Goal: Task Accomplishment & Management: Complete application form

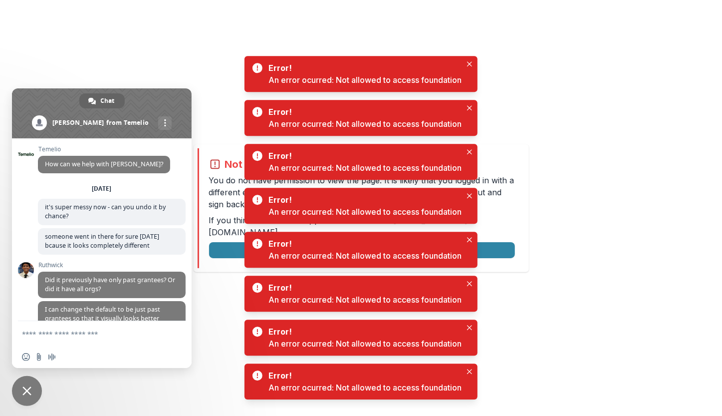
scroll to position [4088, 0]
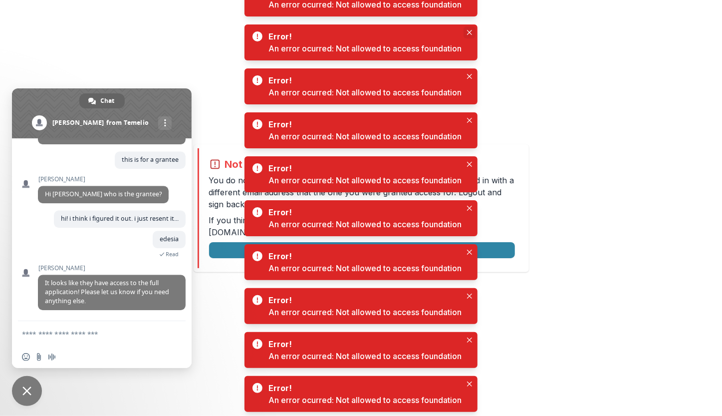
click at [472, 30] on icon "Close" at bounding box center [469, 32] width 5 height 5
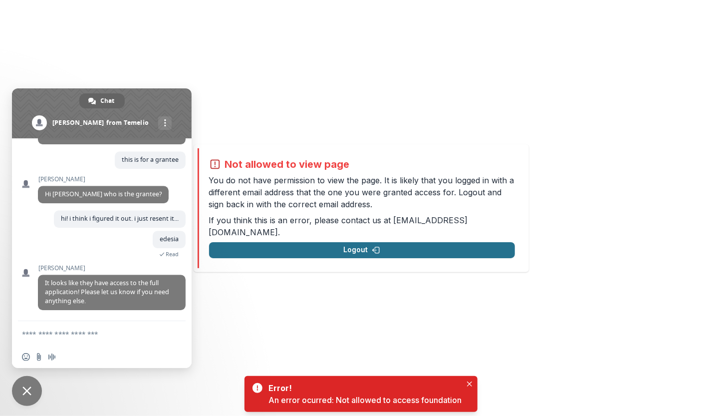
click at [405, 252] on button "Logout" at bounding box center [362, 250] width 306 height 16
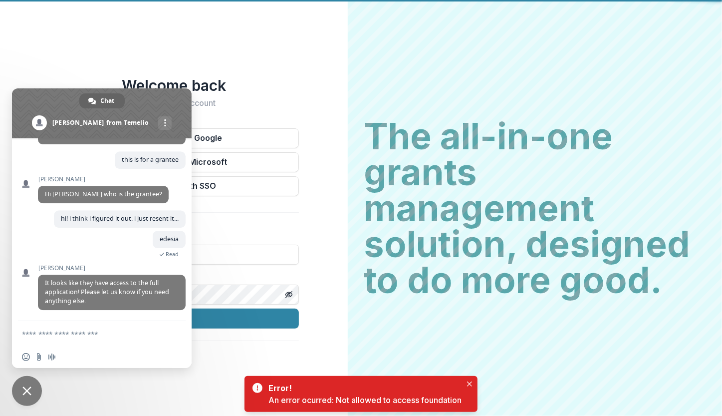
click at [165, 101] on span at bounding box center [102, 113] width 180 height 50
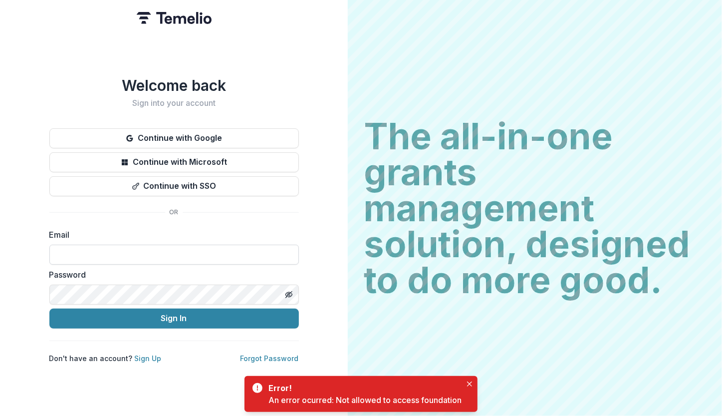
click at [161, 248] on input at bounding box center [174, 255] width 250 height 20
type input "**********"
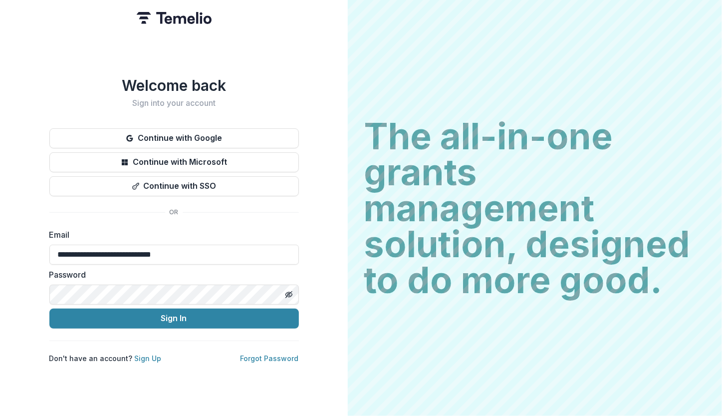
click at [49, 308] on button "Sign In" at bounding box center [174, 318] width 250 height 20
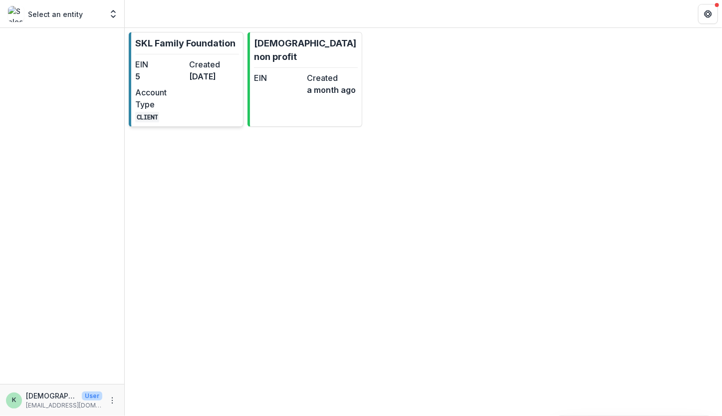
click at [190, 42] on p "SKL Family Foundation" at bounding box center [185, 42] width 100 height 13
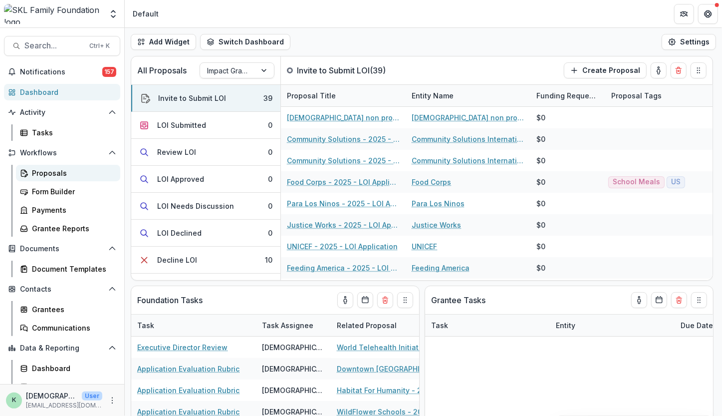
click at [62, 178] on div "Proposals" at bounding box center [72, 173] width 80 height 10
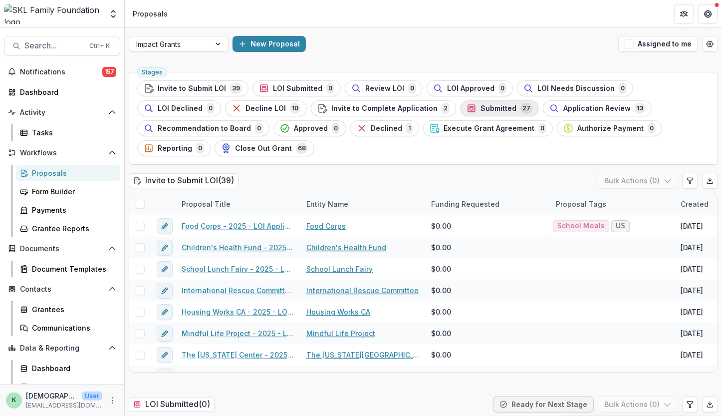
click at [481, 107] on span "Submitted" at bounding box center [499, 108] width 36 height 8
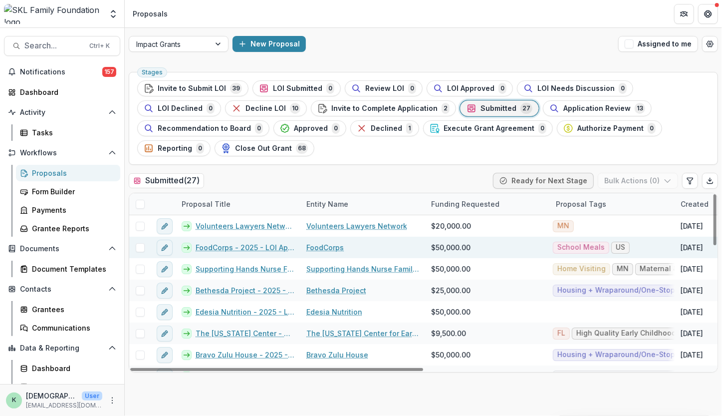
click at [248, 242] on link "FoodCorps - 2025 - LOI Application" at bounding box center [245, 247] width 99 height 10
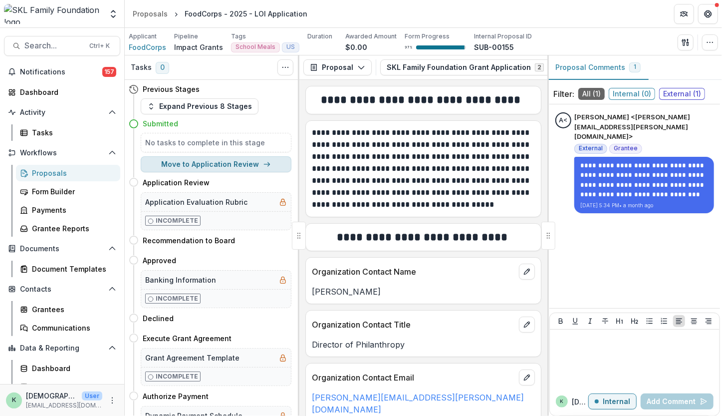
click at [232, 163] on button "Move to Application Review" at bounding box center [216, 164] width 151 height 16
select select "**********"
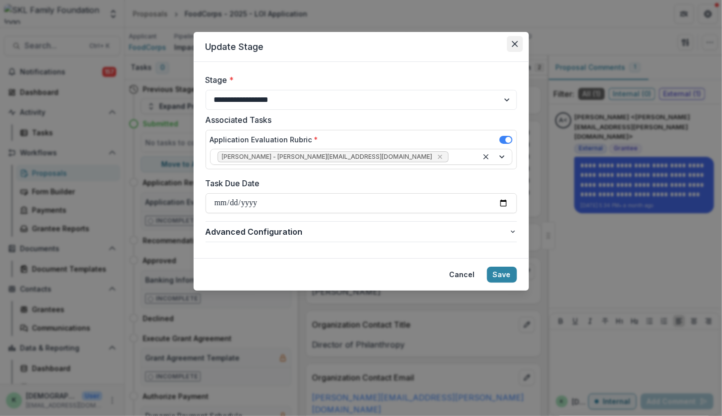
click at [513, 41] on icon "Close" at bounding box center [515, 44] width 6 height 6
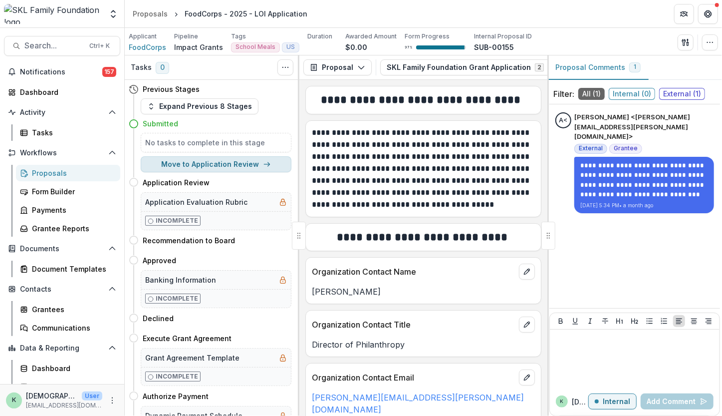
click at [206, 168] on button "Move to Application Review" at bounding box center [216, 164] width 151 height 16
select select "**********"
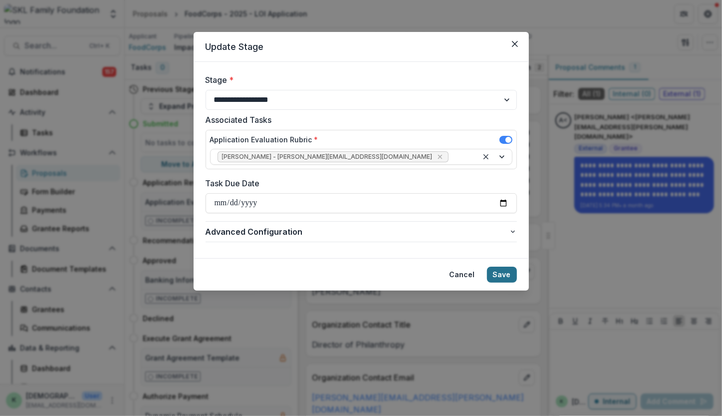
click at [510, 277] on button "Save" at bounding box center [502, 275] width 30 height 16
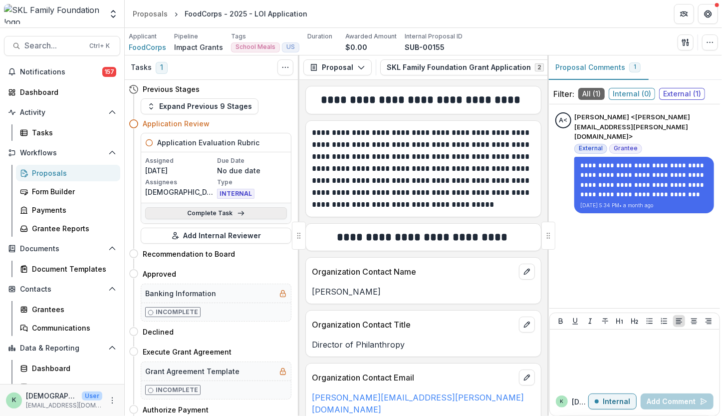
click at [194, 211] on link "Complete Task" at bounding box center [216, 213] width 142 height 12
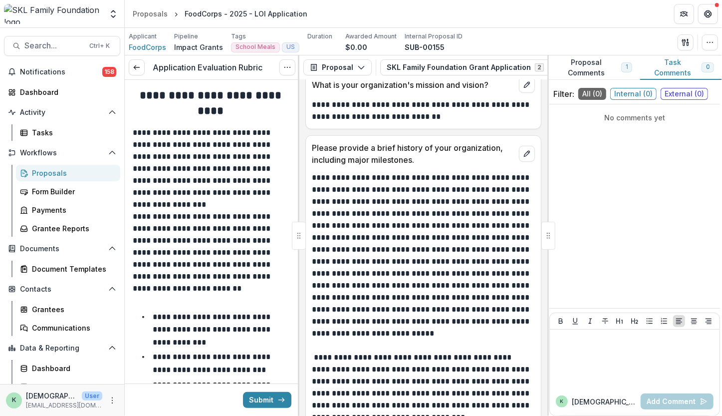
scroll to position [598, 0]
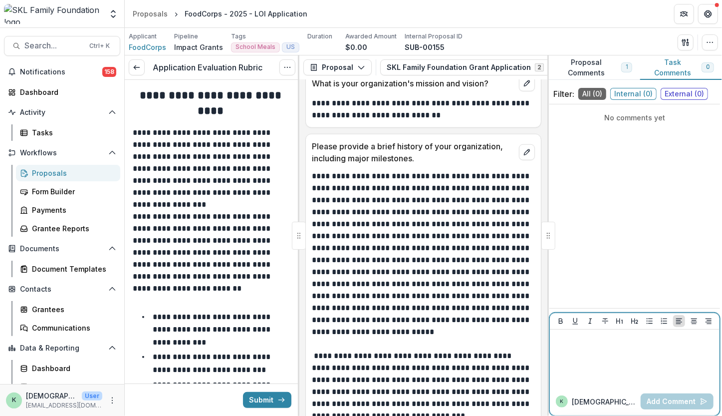
click at [605, 364] on div at bounding box center [635, 358] width 162 height 50
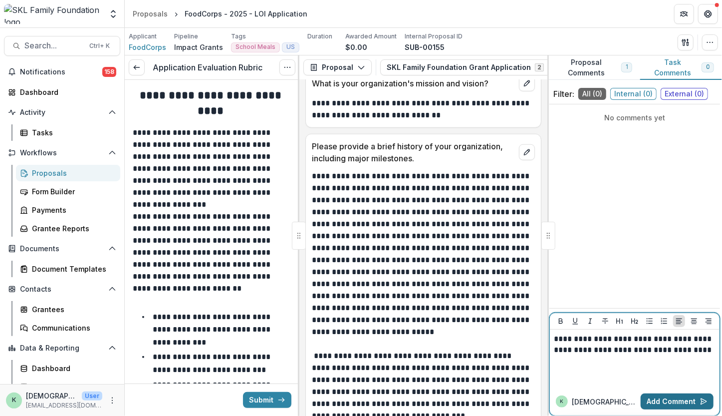
click at [667, 404] on button "Add Comment" at bounding box center [677, 401] width 73 height 16
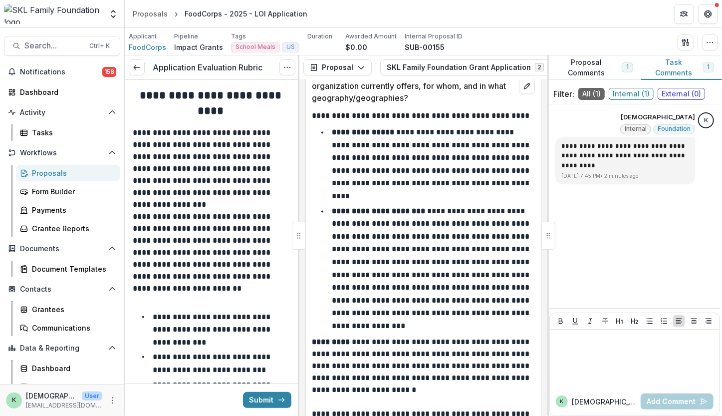
scroll to position [1186, 0]
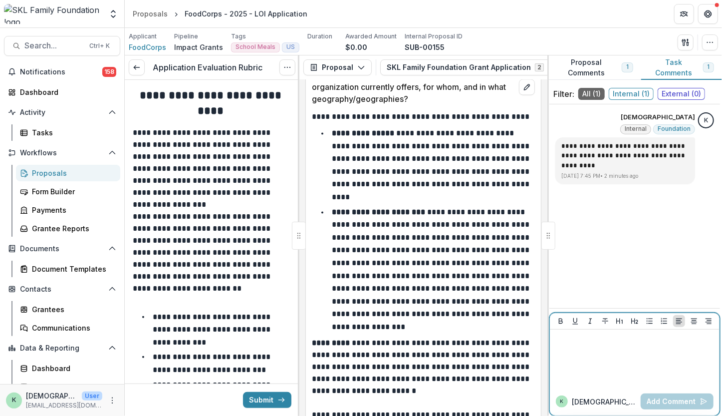
click at [591, 348] on div at bounding box center [635, 358] width 162 height 50
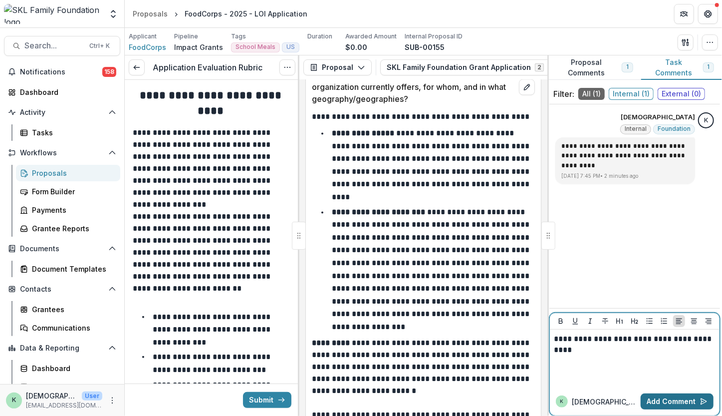
click at [682, 400] on button "Add Comment" at bounding box center [677, 401] width 73 height 16
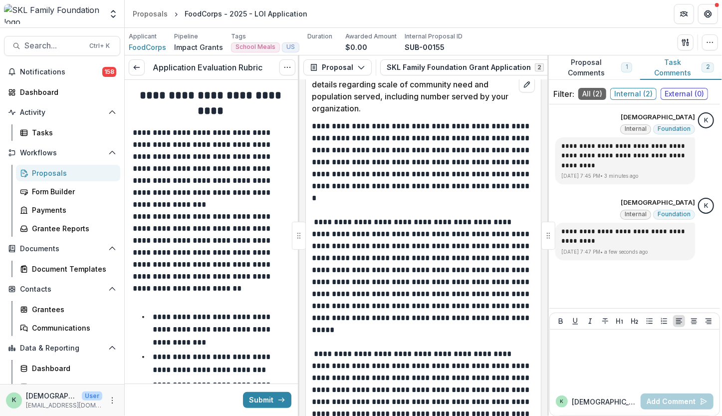
scroll to position [1687, 0]
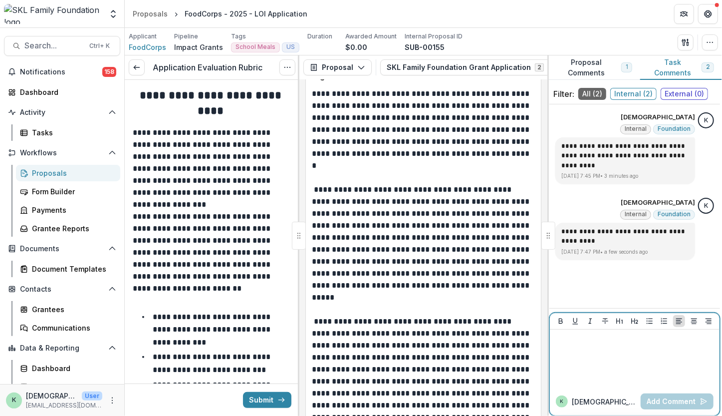
click at [595, 355] on div at bounding box center [635, 358] width 162 height 50
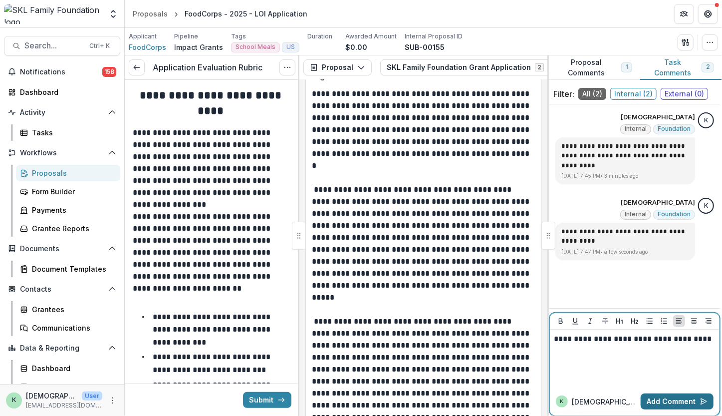
click at [659, 399] on button "Add Comment" at bounding box center [677, 401] width 73 height 16
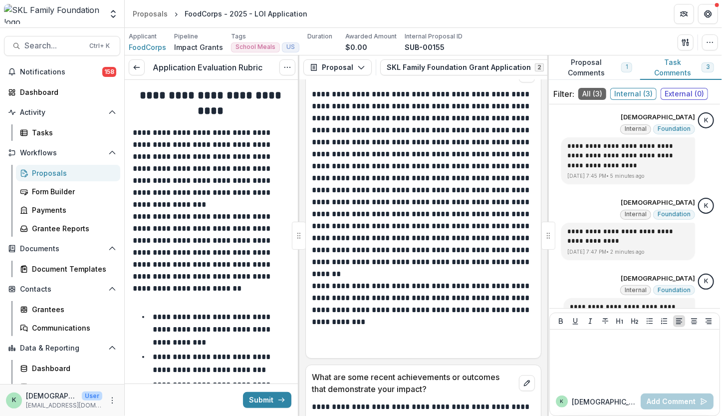
scroll to position [3741, 0]
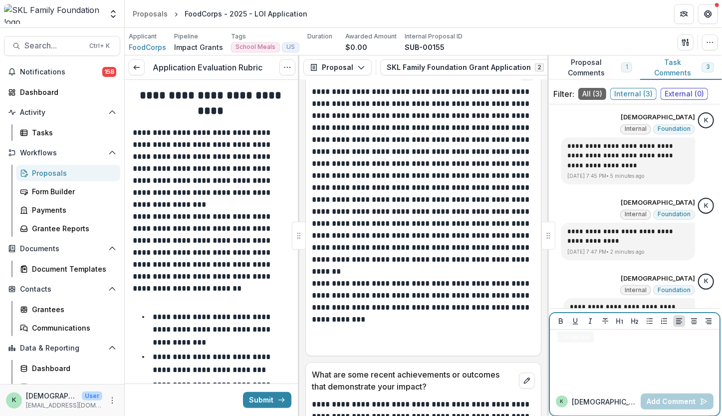
click at [623, 370] on div at bounding box center [635, 358] width 162 height 50
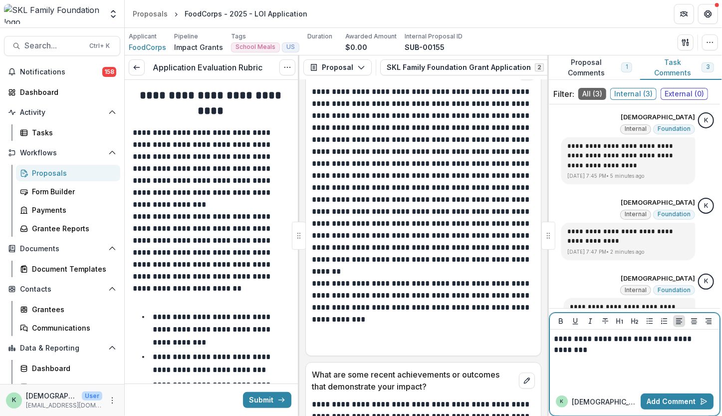
scroll to position [28, 0]
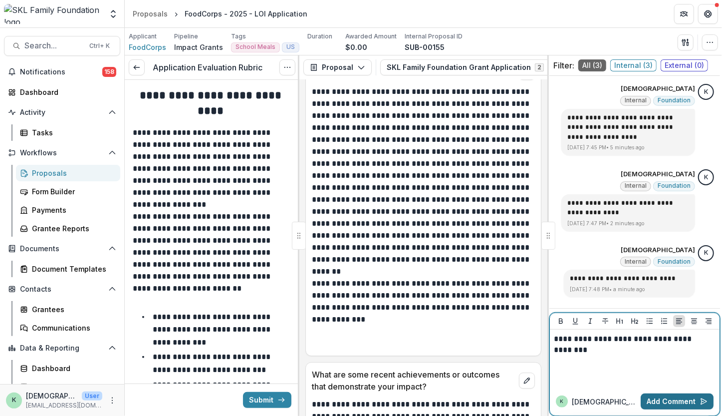
click at [672, 405] on button "Add Comment" at bounding box center [677, 401] width 73 height 16
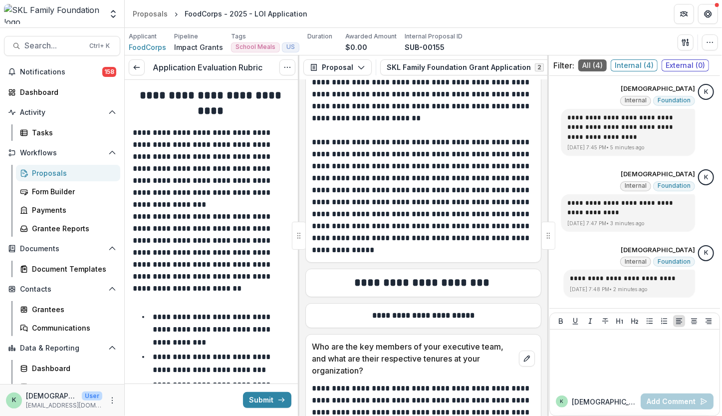
scroll to position [4243, 0]
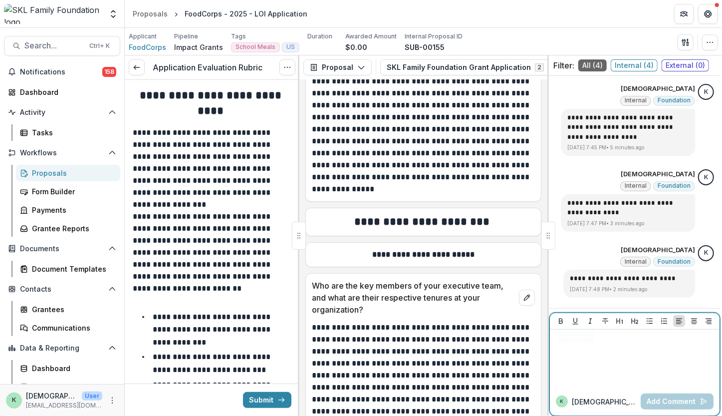
click at [606, 357] on div at bounding box center [635, 358] width 162 height 50
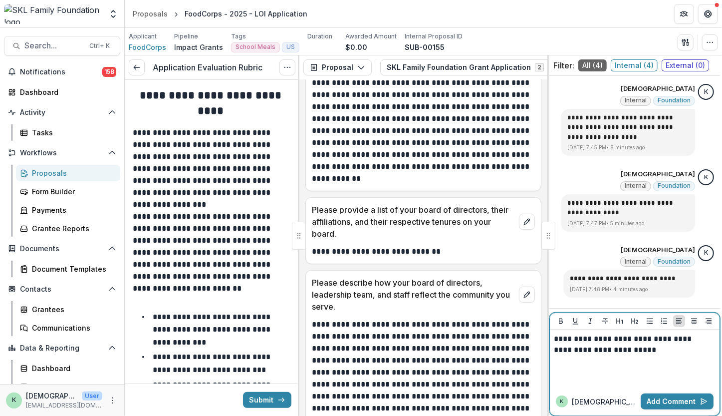
scroll to position [4560, 0]
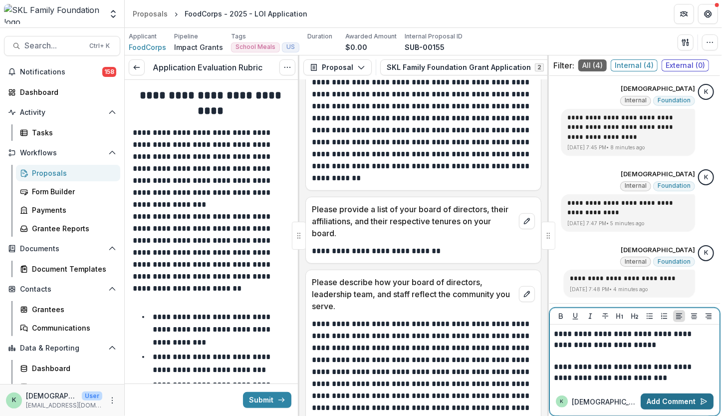
click at [668, 402] on button "Add Comment" at bounding box center [677, 401] width 73 height 16
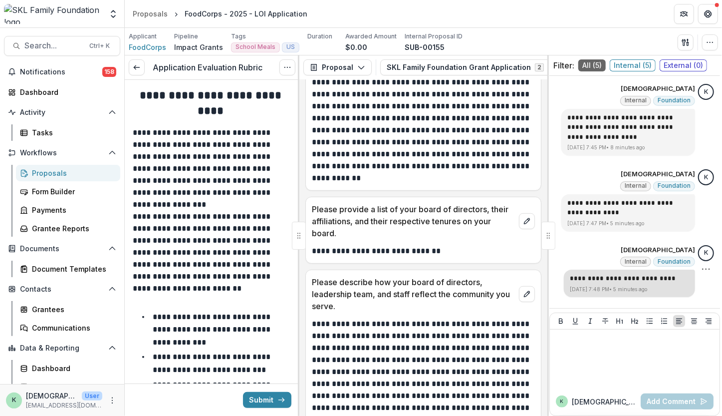
scroll to position [202, 0]
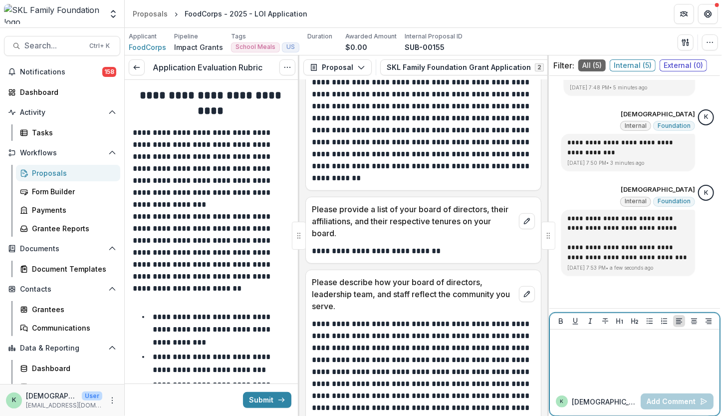
click at [620, 376] on div at bounding box center [635, 358] width 162 height 50
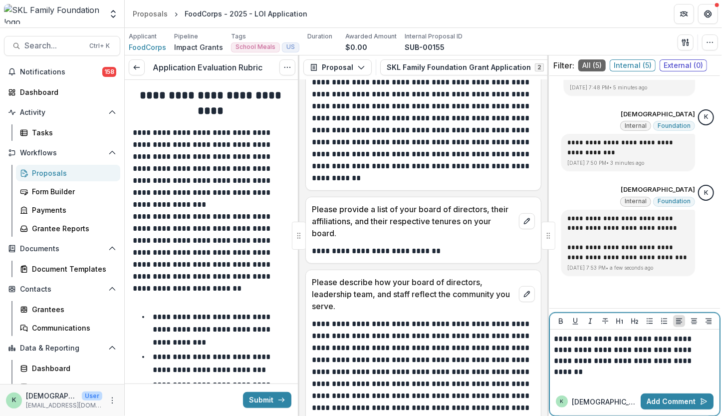
click at [672, 361] on p "**********" at bounding box center [633, 349] width 159 height 33
click at [658, 403] on button "Add Comment" at bounding box center [677, 401] width 73 height 16
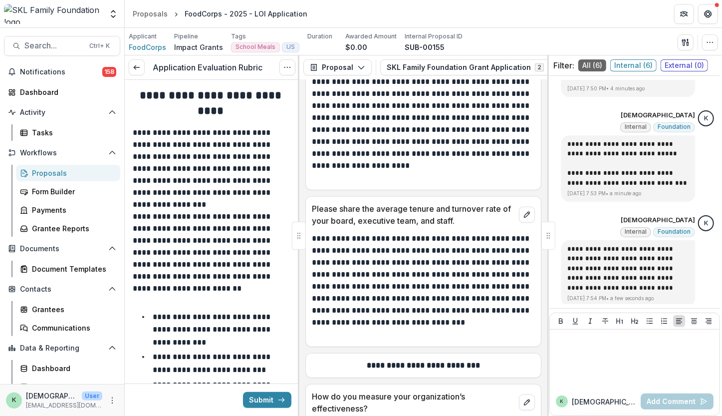
scroll to position [4904, 0]
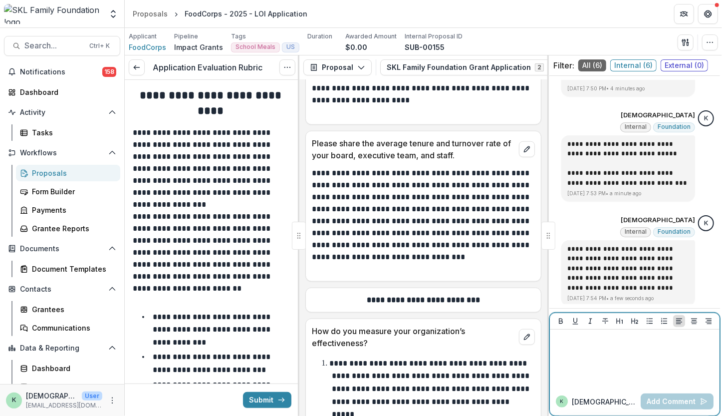
click at [617, 379] on div at bounding box center [635, 358] width 162 height 50
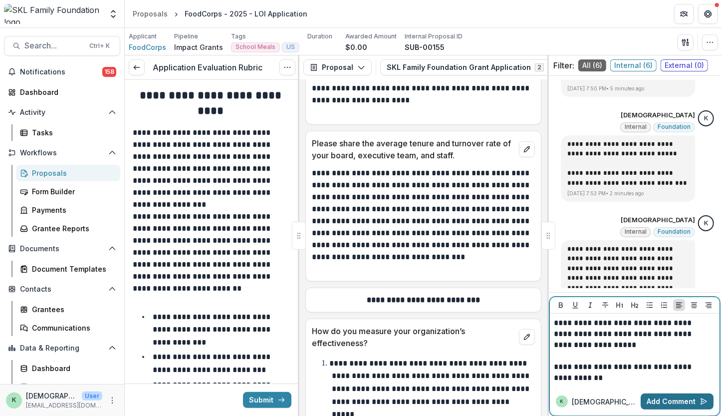
click at [670, 404] on button "Add Comment" at bounding box center [677, 401] width 73 height 16
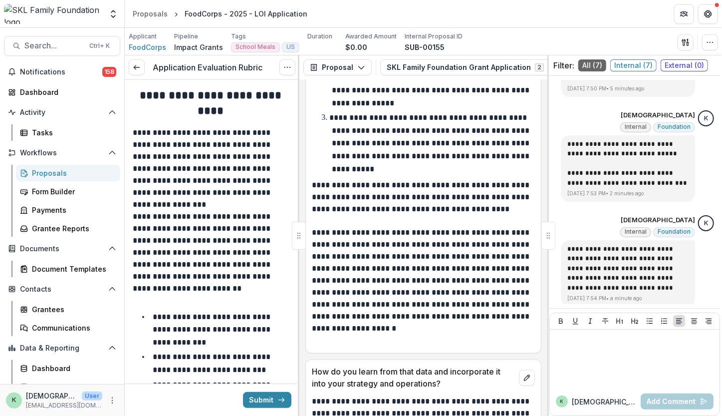
scroll to position [5363, 0]
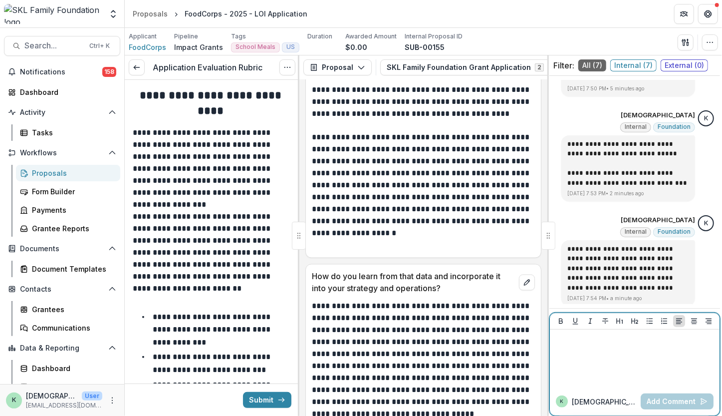
click at [607, 351] on div at bounding box center [635, 358] width 162 height 50
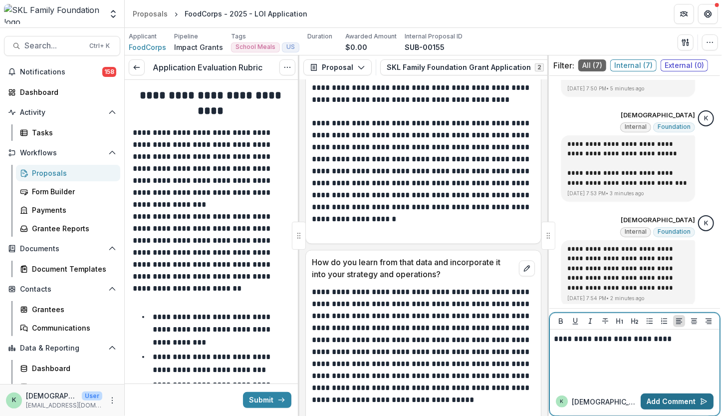
click at [669, 401] on button "Add Comment" at bounding box center [677, 401] width 73 height 16
click at [591, 349] on div at bounding box center [635, 358] width 162 height 50
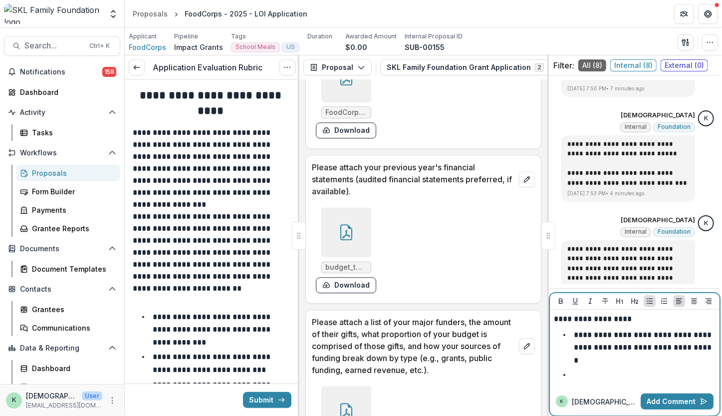
scroll to position [5996, 0]
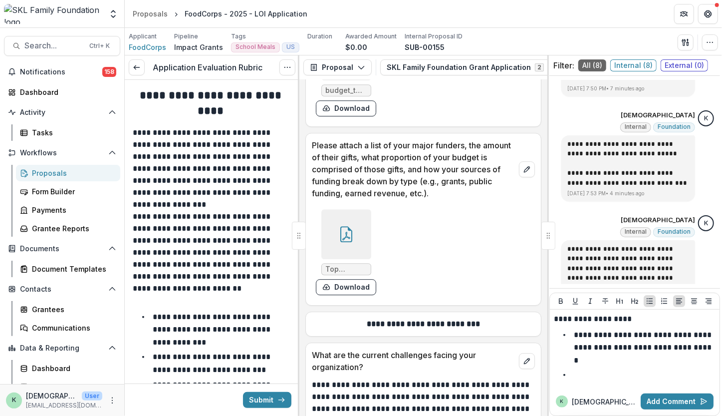
click at [353, 209] on div at bounding box center [346, 234] width 50 height 50
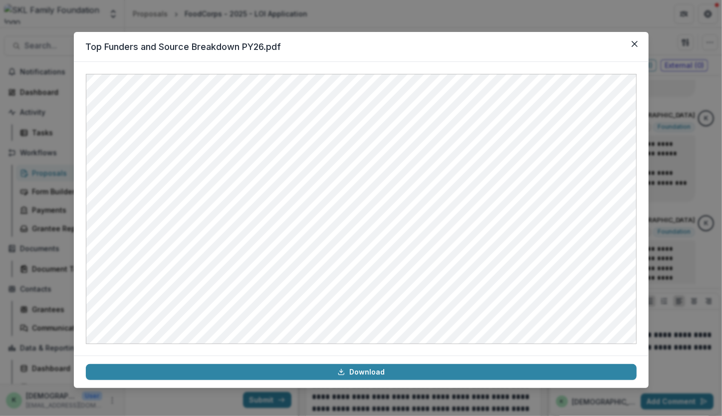
click at [680, 172] on div "Top Funders and Source Breakdown PY26.pdf Download" at bounding box center [361, 208] width 722 height 416
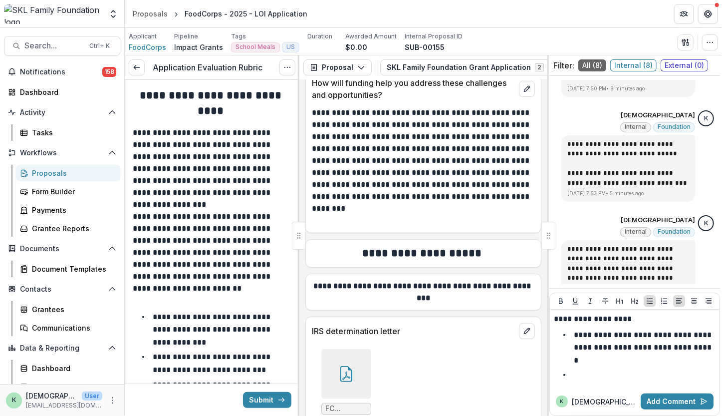
scroll to position [6882, 0]
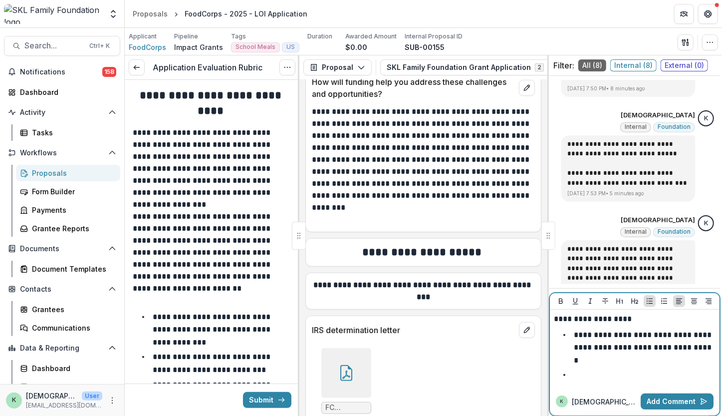
click at [607, 373] on li at bounding box center [641, 374] width 150 height 13
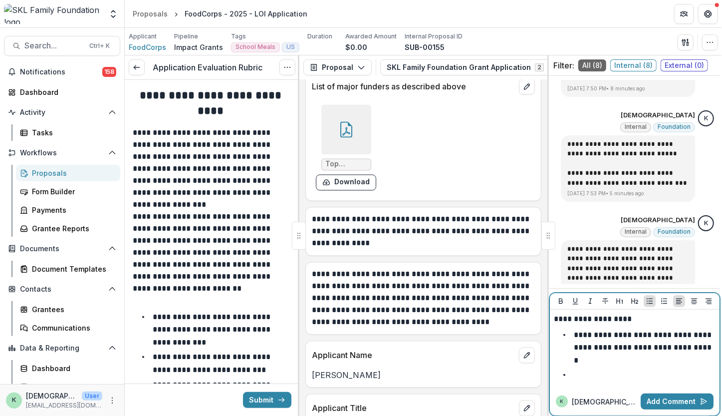
scroll to position [7726, 0]
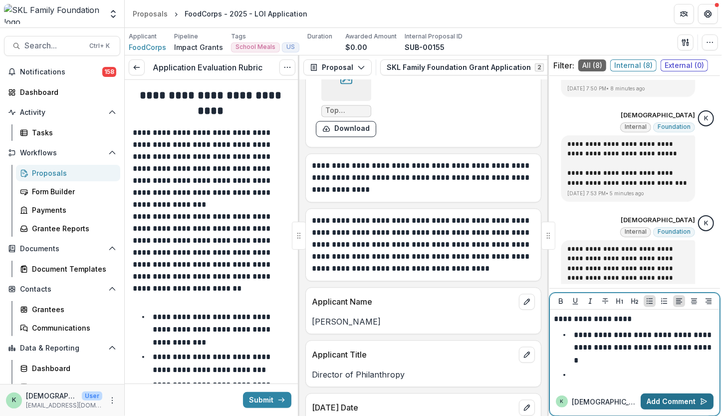
click at [670, 398] on button "Add Comment" at bounding box center [677, 401] width 73 height 16
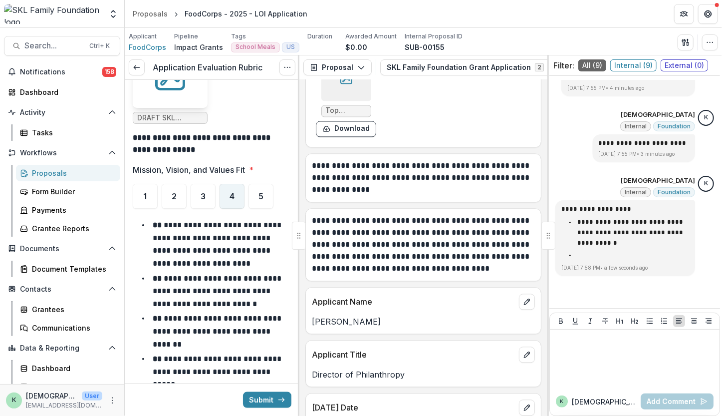
scroll to position [613, 0]
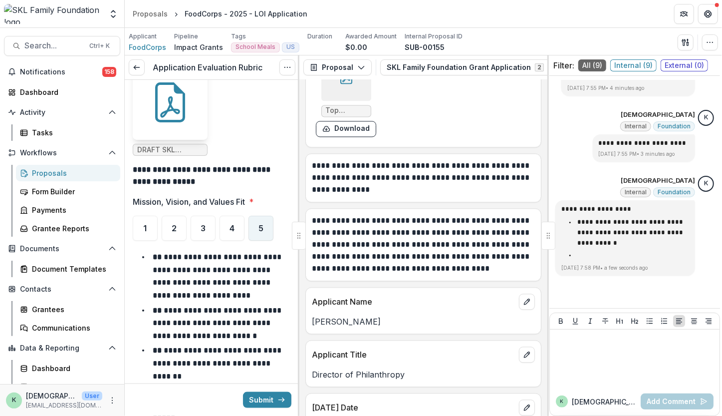
click at [267, 222] on div "5" at bounding box center [261, 228] width 25 height 25
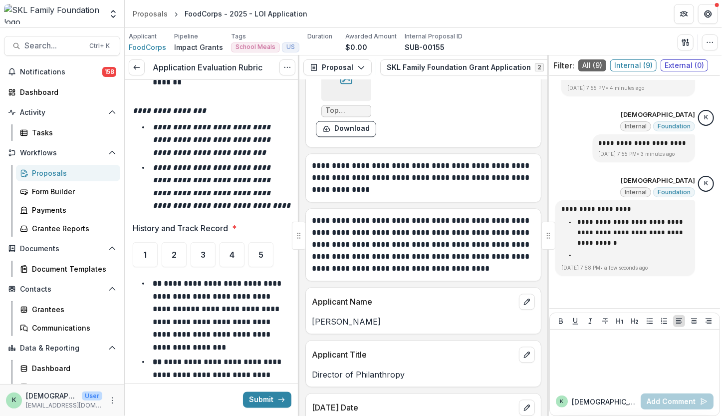
scroll to position [1005, 0]
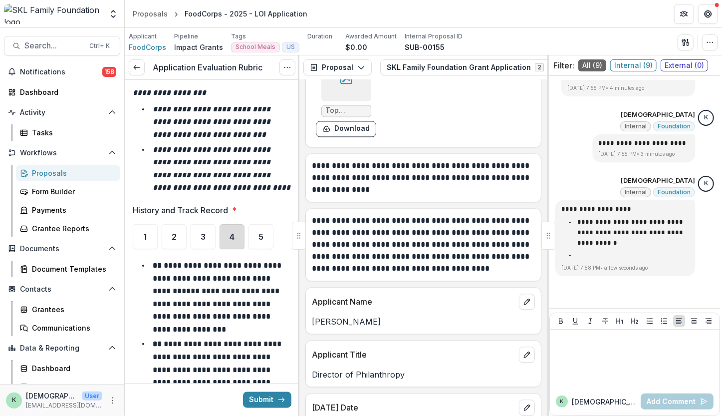
click at [230, 242] on div "4" at bounding box center [232, 236] width 25 height 25
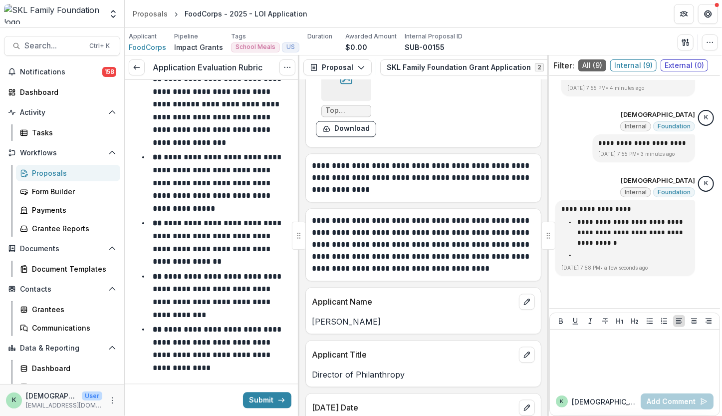
scroll to position [1196, 0]
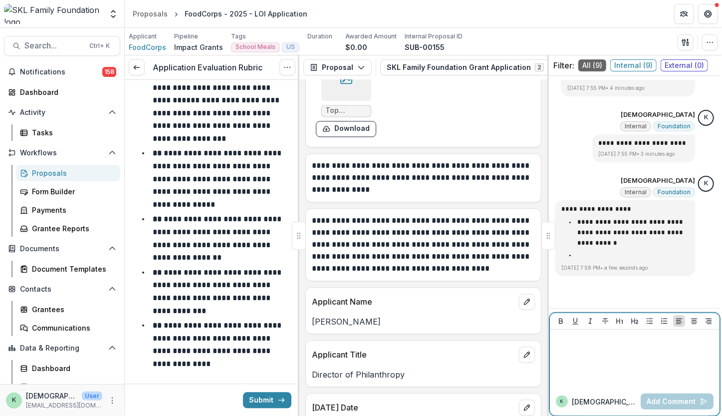
click at [639, 372] on div at bounding box center [635, 358] width 162 height 50
click at [672, 406] on button "Add Comment" at bounding box center [677, 401] width 73 height 16
click at [594, 364] on div at bounding box center [635, 358] width 162 height 50
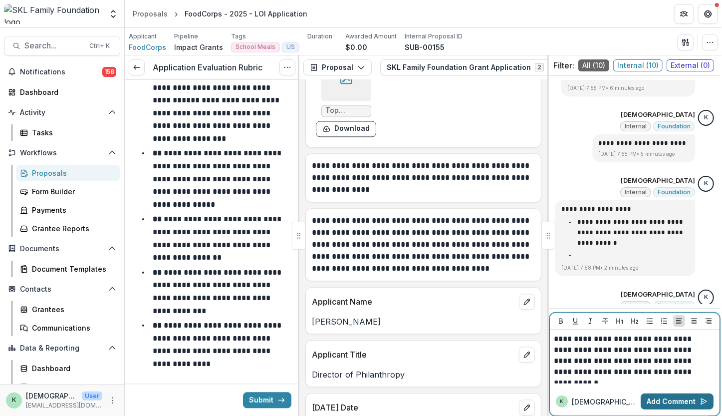
click at [659, 405] on button "Add Comment" at bounding box center [677, 401] width 73 height 16
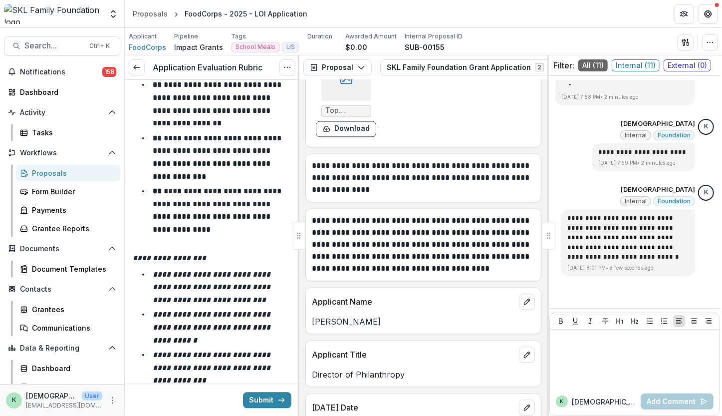
scroll to position [1522, 0]
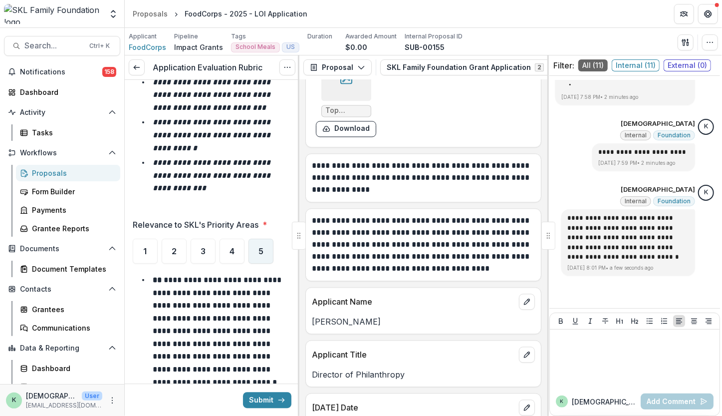
click at [254, 249] on div "5" at bounding box center [261, 251] width 25 height 25
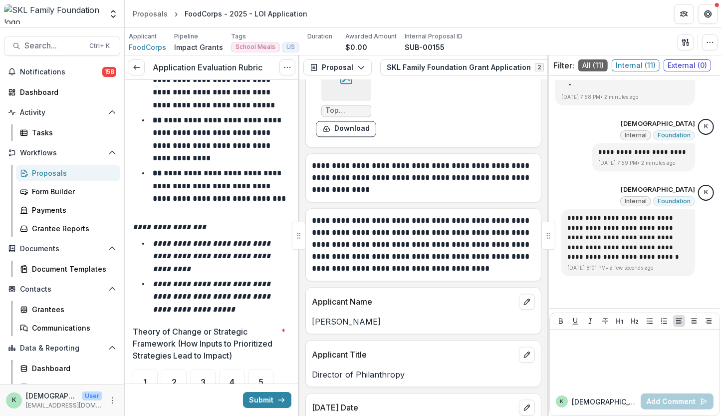
scroll to position [2062, 0]
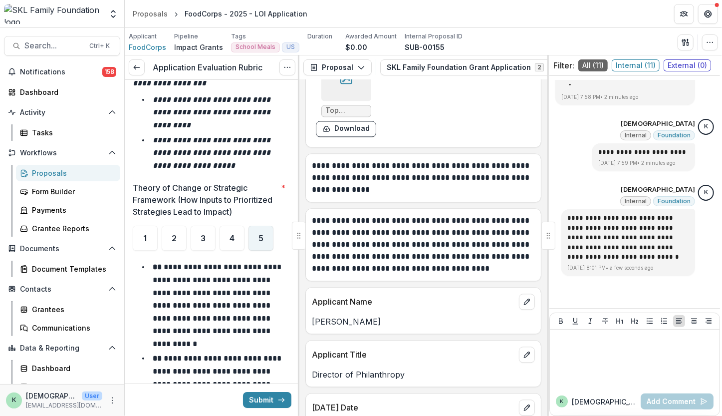
click at [255, 238] on div "5" at bounding box center [261, 238] width 25 height 25
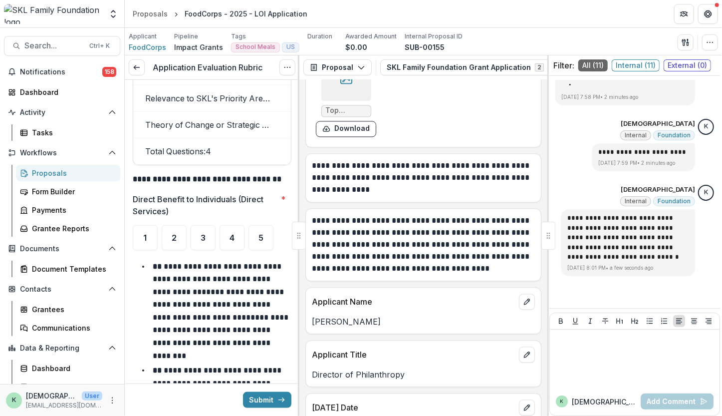
scroll to position [2794, 0]
click at [232, 235] on div "4" at bounding box center [232, 237] width 25 height 25
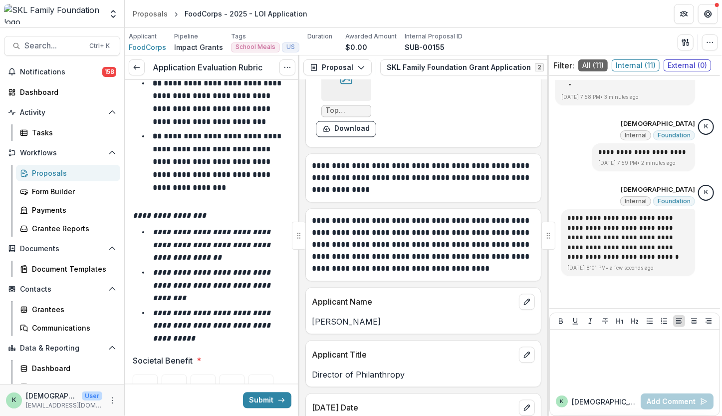
scroll to position [3344, 0]
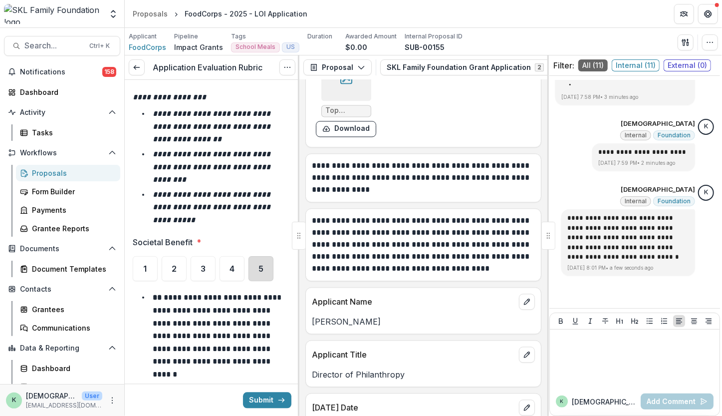
click at [256, 265] on div "5" at bounding box center [261, 268] width 25 height 25
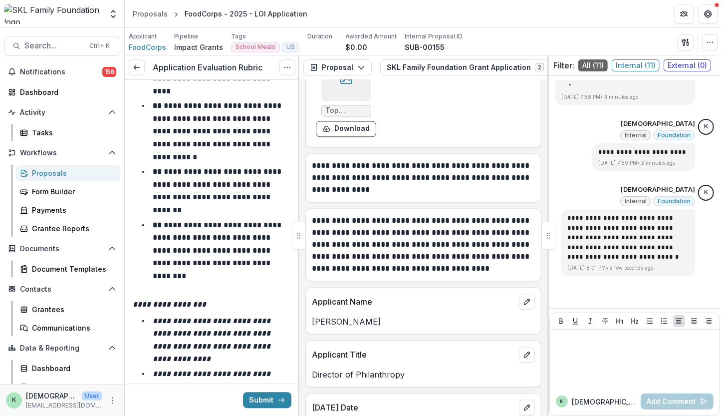
scroll to position [3905, 0]
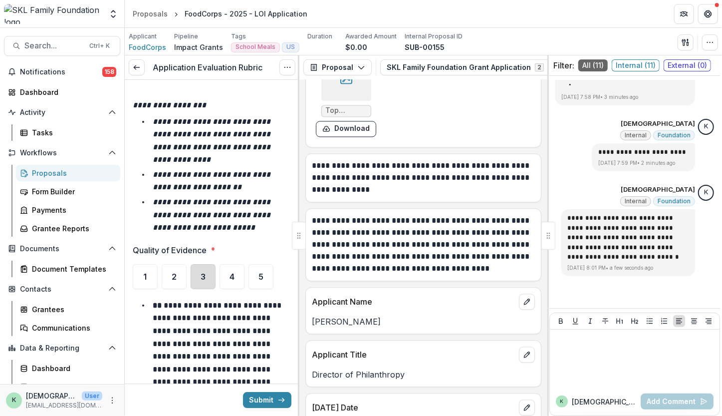
click at [208, 264] on div "3" at bounding box center [203, 276] width 25 height 25
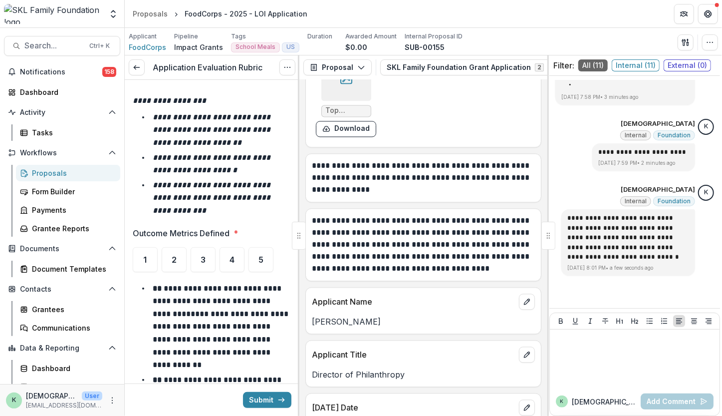
scroll to position [4478, 0]
click at [203, 247] on div "3" at bounding box center [203, 259] width 25 height 25
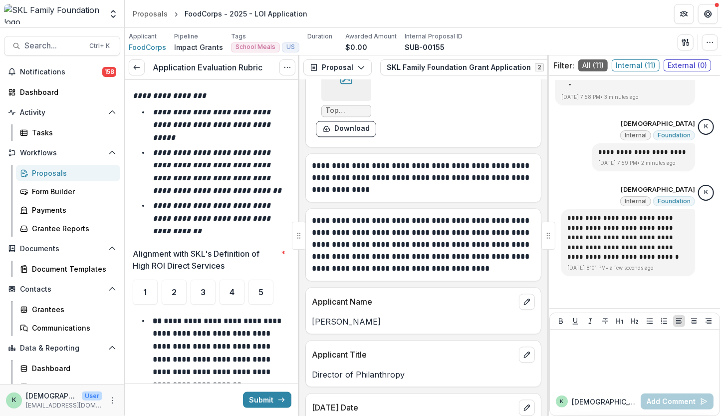
scroll to position [5021, 0]
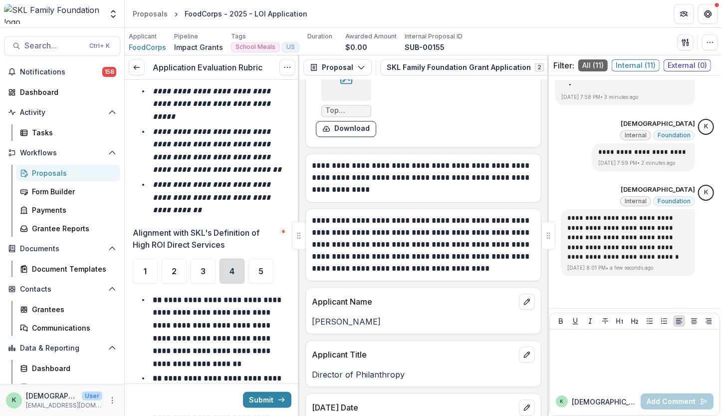
click at [238, 259] on div "4" at bounding box center [232, 271] width 25 height 25
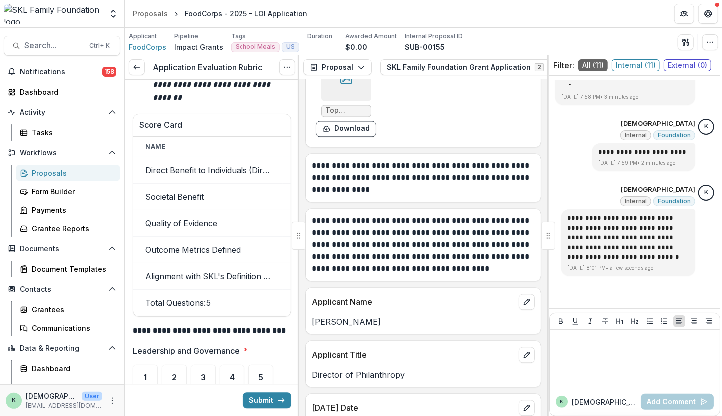
scroll to position [5708, 0]
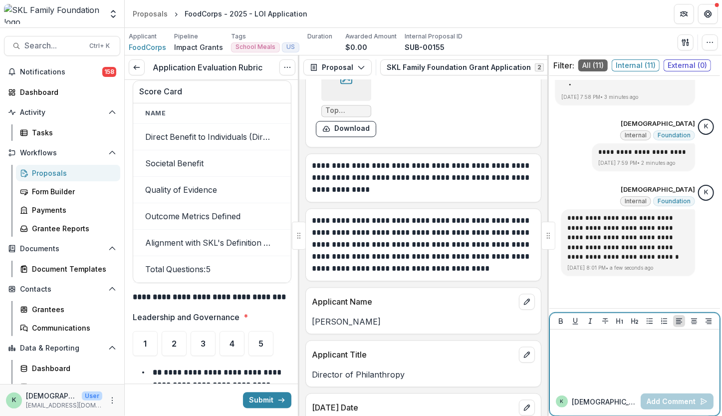
click at [627, 376] on div at bounding box center [635, 358] width 162 height 50
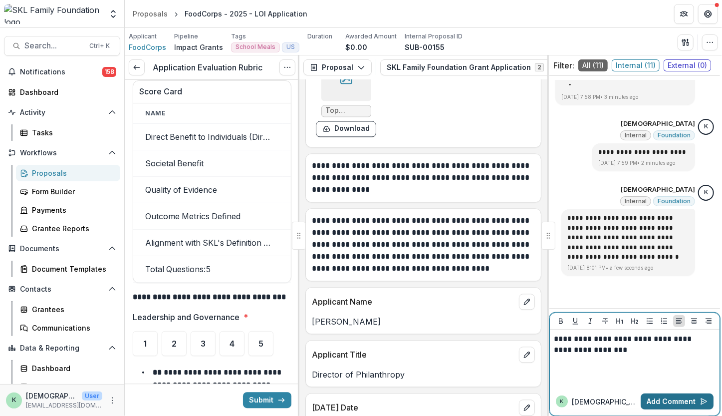
click at [652, 396] on button "Add Comment" at bounding box center [677, 401] width 73 height 16
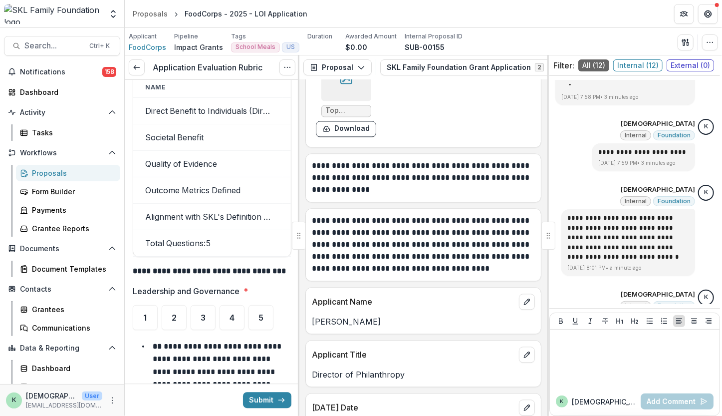
scroll to position [5734, 0]
click at [204, 313] on span "3" at bounding box center [203, 317] width 5 height 8
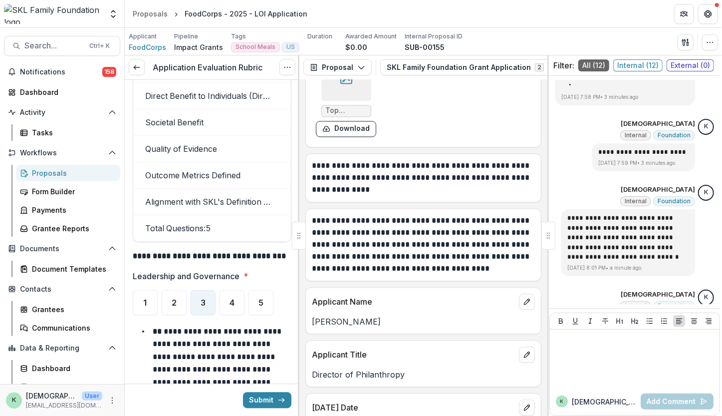
scroll to position [5748, 0]
click at [240, 290] on div "4" at bounding box center [232, 302] width 25 height 25
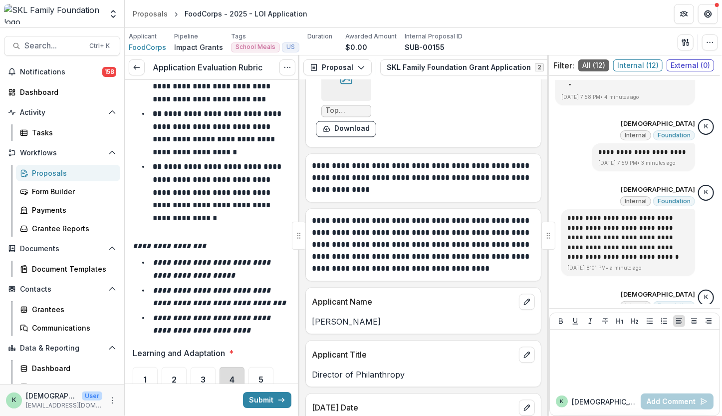
click at [233, 367] on div "4" at bounding box center [232, 379] width 25 height 25
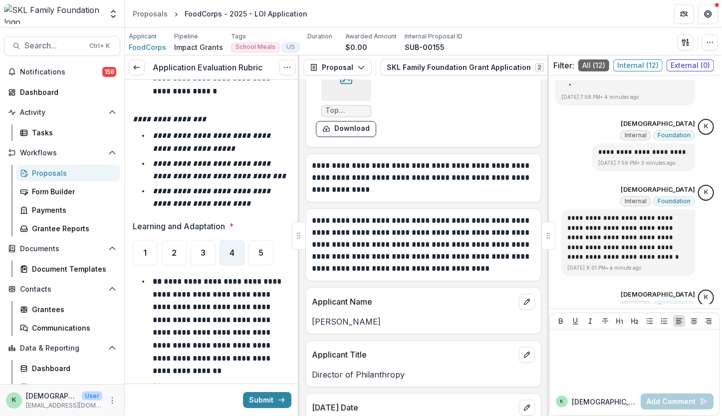
scroll to position [6304, 0]
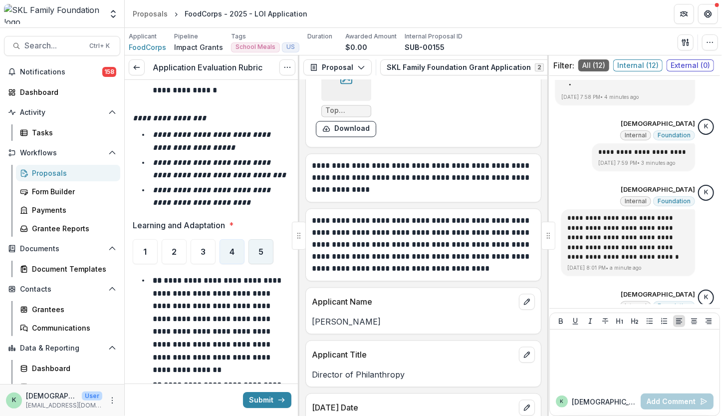
click at [263, 248] on span "5" at bounding box center [261, 252] width 5 height 8
click at [234, 239] on div "4" at bounding box center [232, 251] width 25 height 25
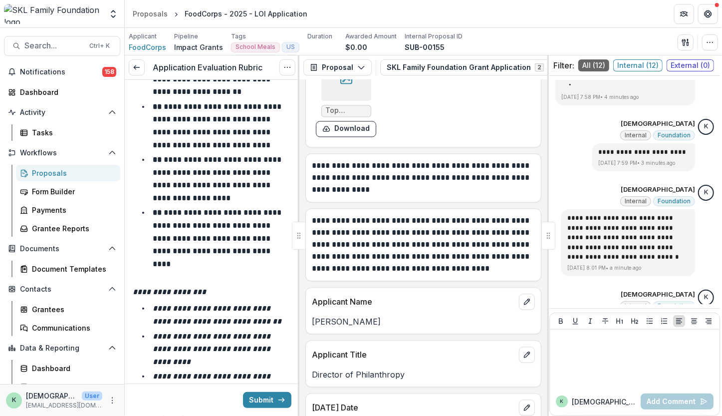
scroll to position [6749, 0]
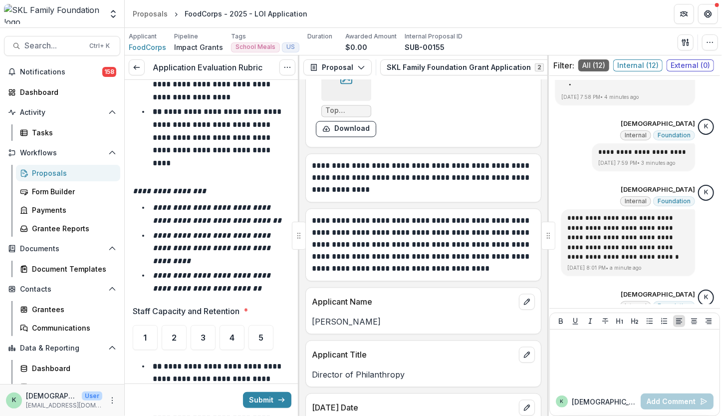
click at [189, 325] on ul "1 2 3 4 5" at bounding box center [212, 337] width 159 height 25
click at [234, 333] on span "4" at bounding box center [232, 337] width 5 height 8
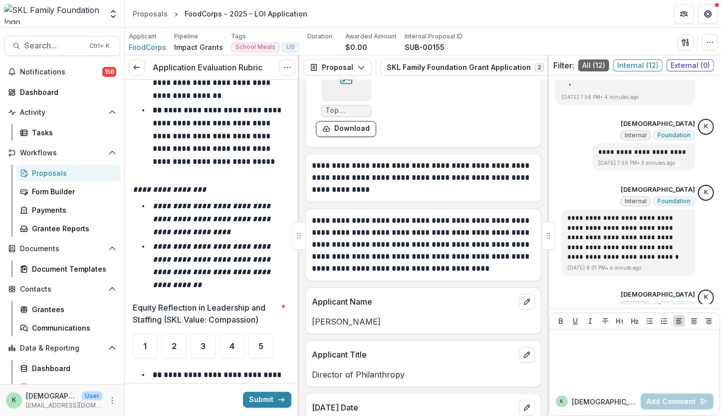
scroll to position [7332, 0]
click at [261, 333] on div "5" at bounding box center [261, 345] width 25 height 25
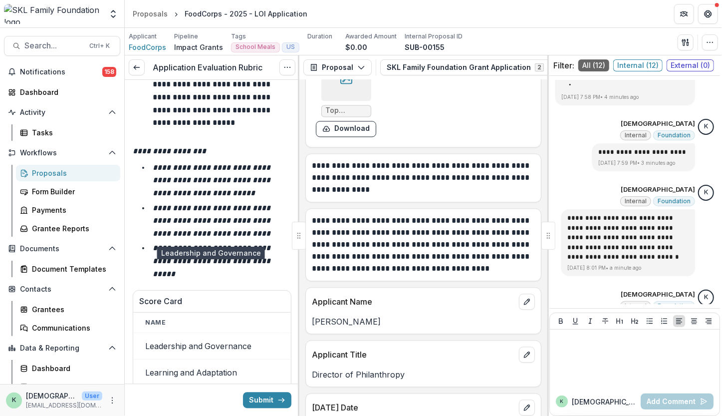
scroll to position [8091, 0]
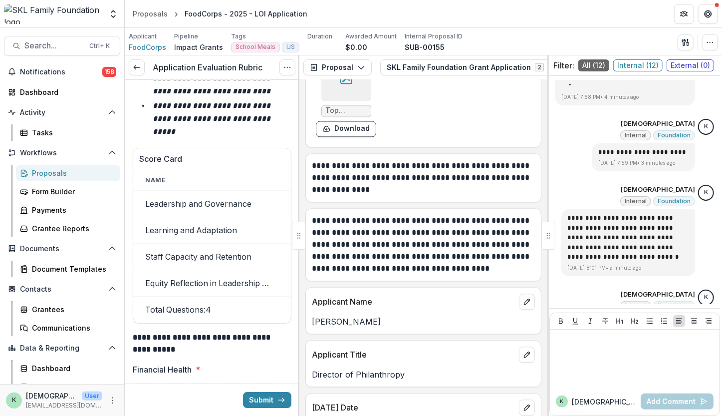
click at [241, 383] on div "4" at bounding box center [232, 395] width 25 height 25
click at [214, 383] on div "3" at bounding box center [203, 395] width 25 height 25
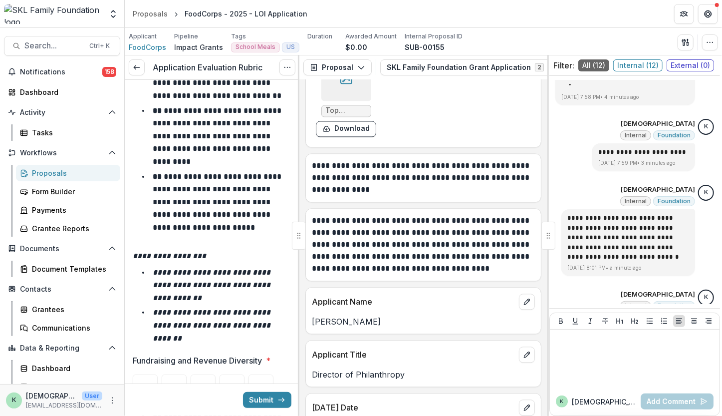
scroll to position [8657, 0]
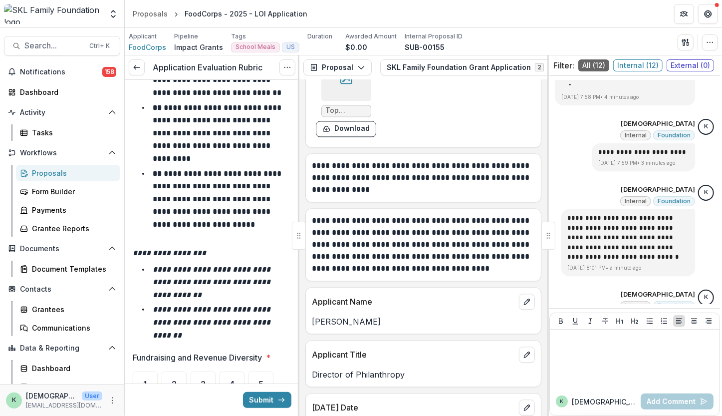
click at [216, 371] on ul "1 2 3 4 5" at bounding box center [212, 383] width 159 height 25
click at [206, 371] on div "3" at bounding box center [203, 383] width 25 height 25
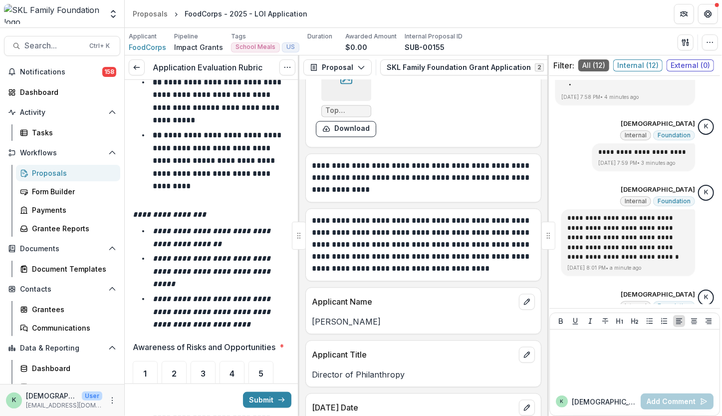
scroll to position [9200, 0]
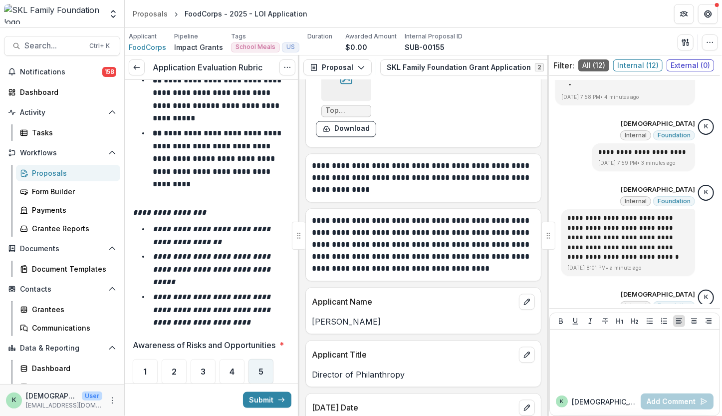
click at [262, 359] on div "5" at bounding box center [261, 371] width 25 height 25
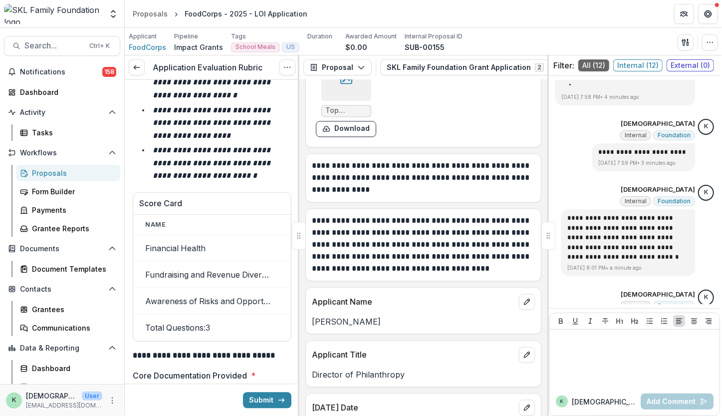
scroll to position [9917, 0]
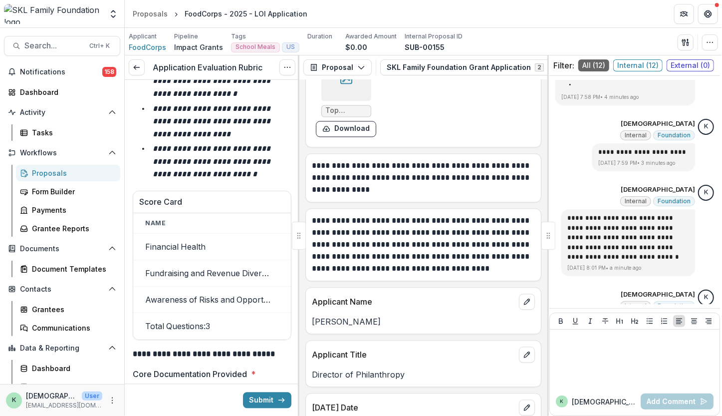
click at [258, 388] on div "5" at bounding box center [261, 400] width 25 height 25
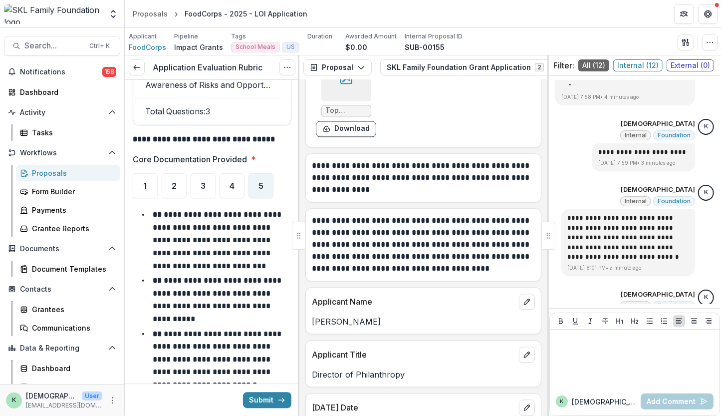
scroll to position [10304, 0]
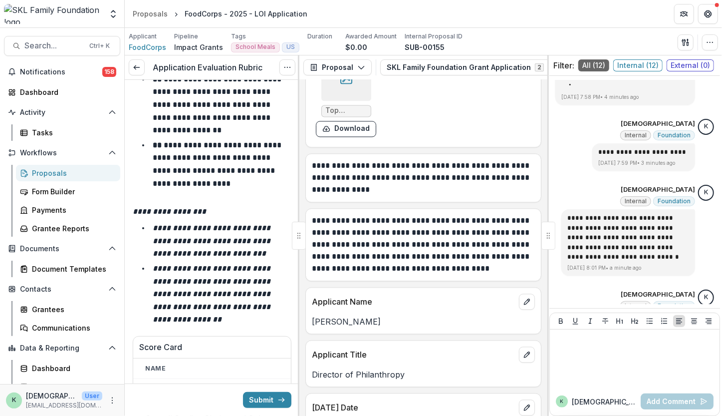
scroll to position [10954, 0]
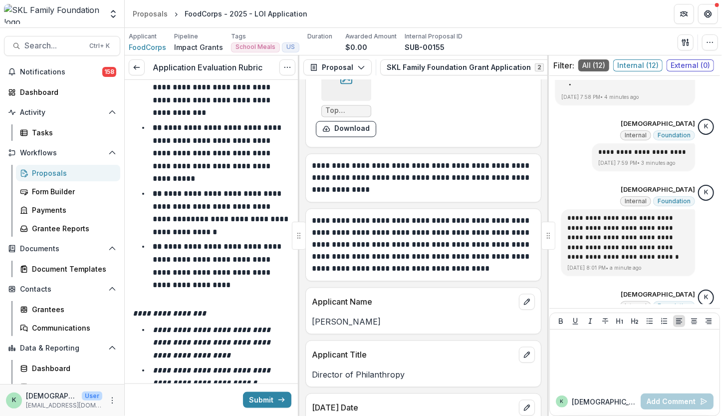
scroll to position [11520, 0]
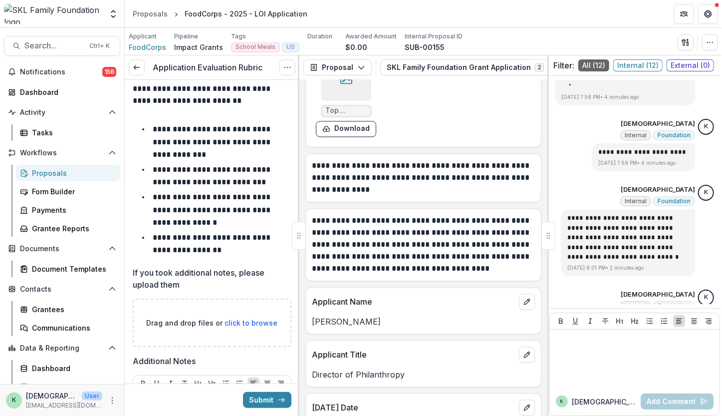
scroll to position [13416, 0]
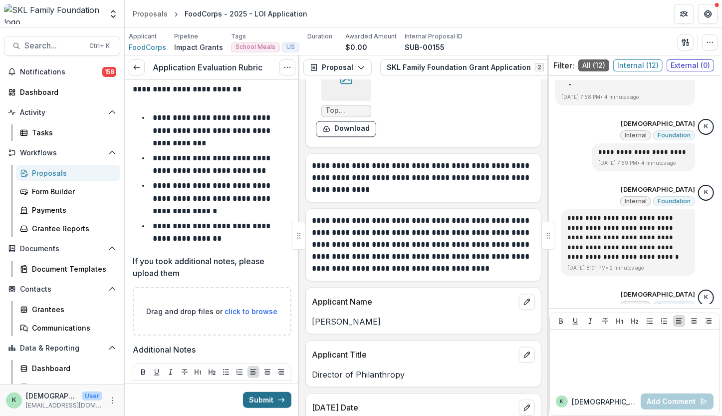
click at [263, 404] on button "Submit" at bounding box center [267, 400] width 48 height 16
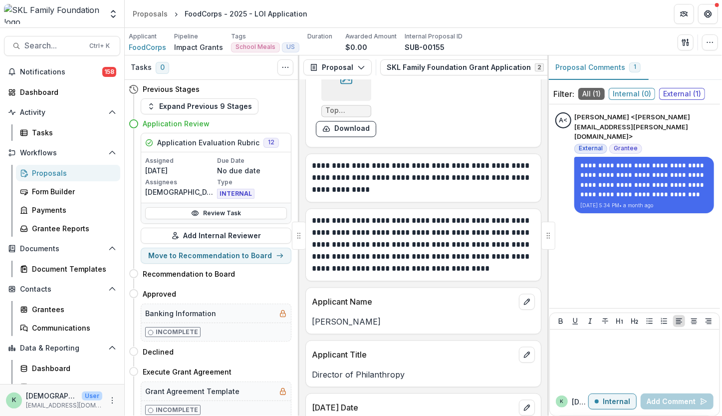
click at [48, 171] on div "Proposals" at bounding box center [72, 173] width 80 height 10
